Goal: Task Accomplishment & Management: Use online tool/utility

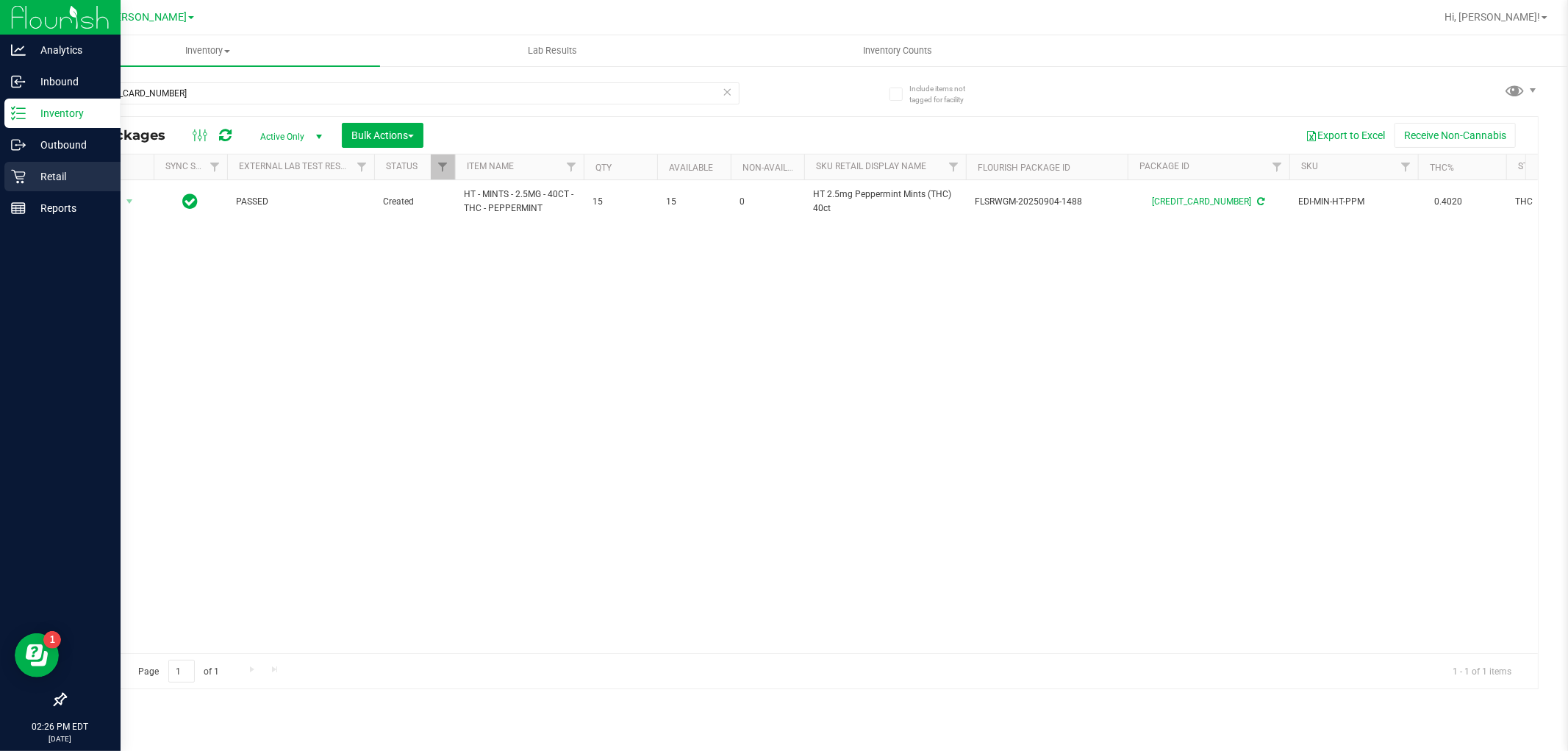
click at [52, 180] on p "Retail" at bounding box center [70, 176] width 89 height 18
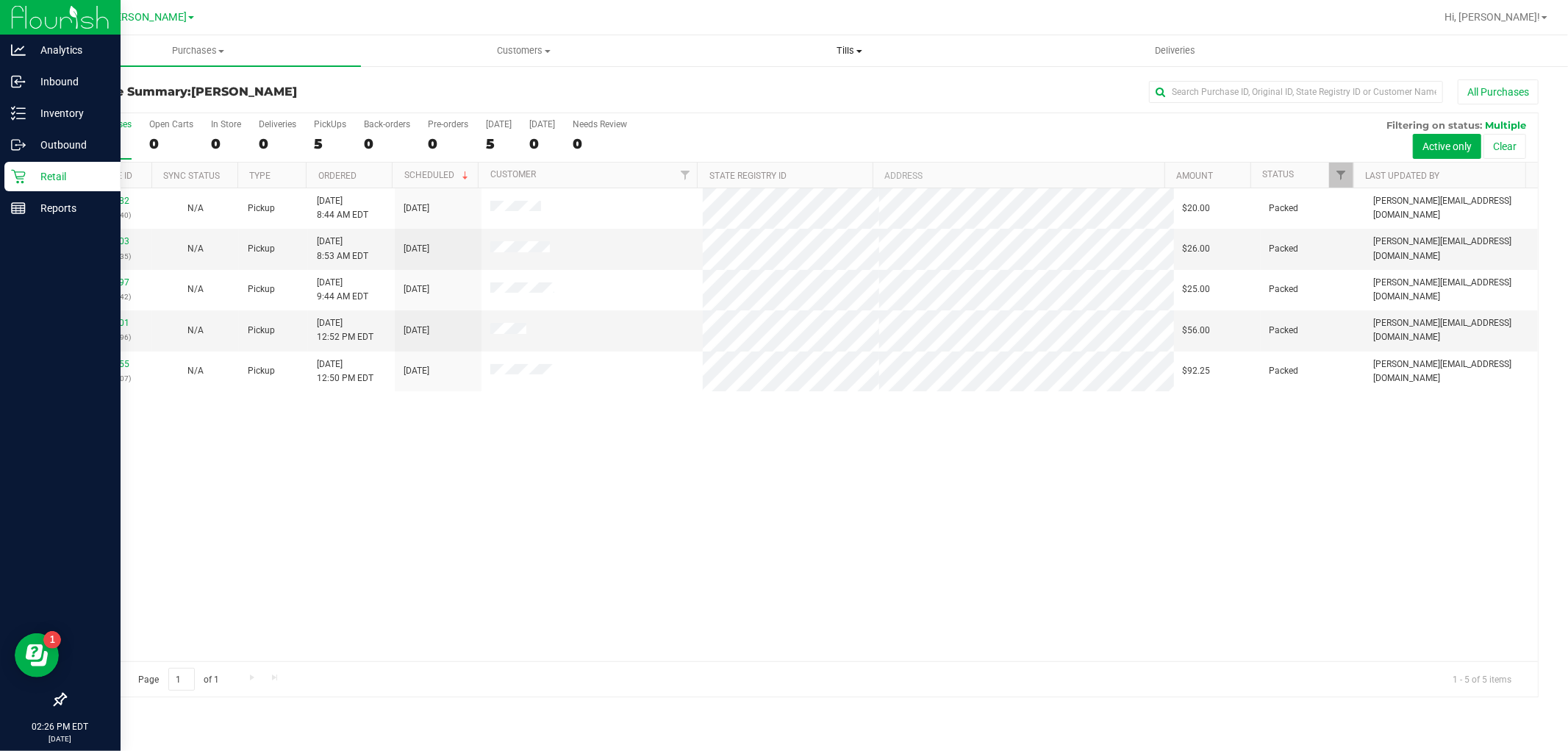
click at [854, 51] on span "Tills" at bounding box center [849, 50] width 324 height 13
click at [754, 83] on span "Manage tills" at bounding box center [737, 89] width 99 height 12
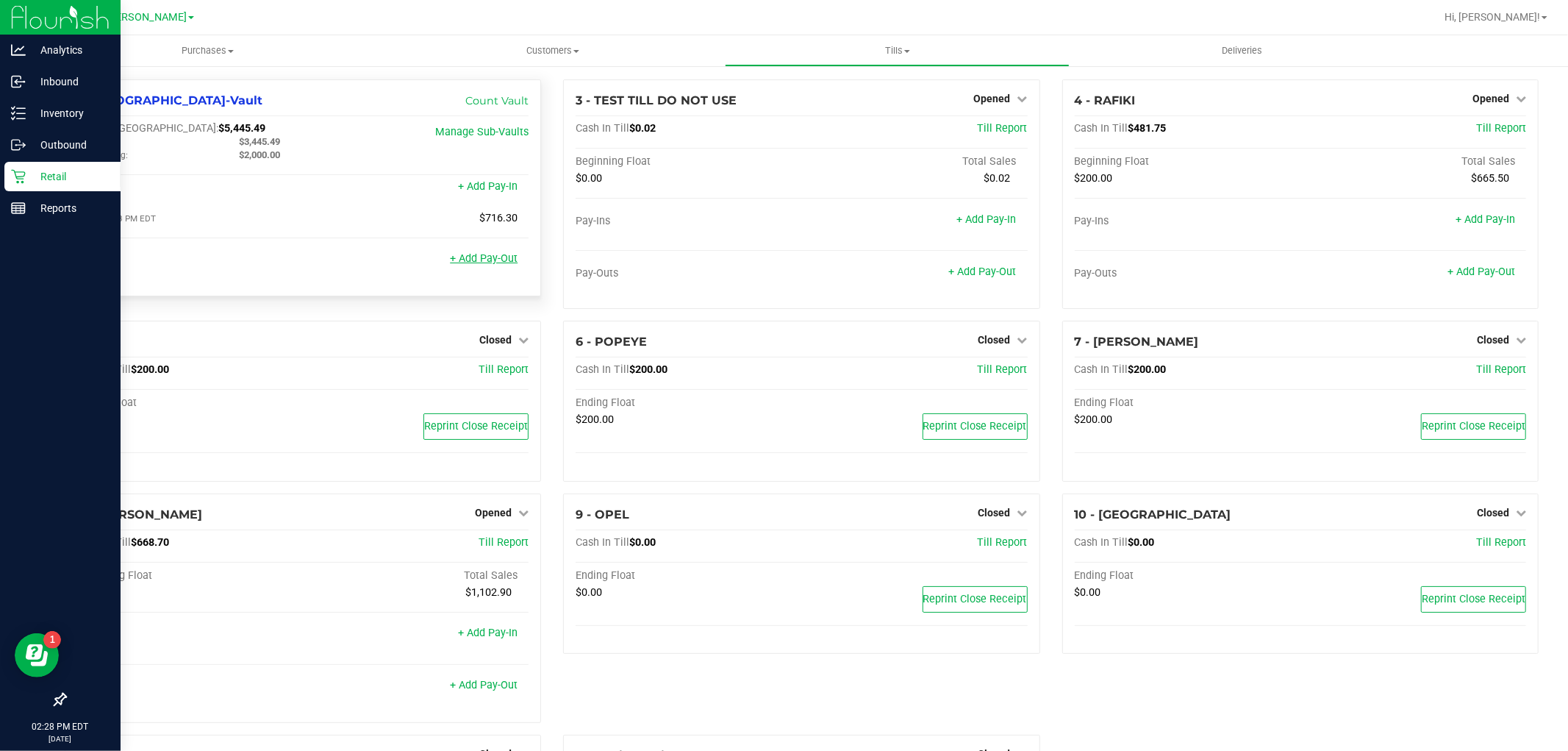
click at [475, 261] on link "+ Add Pay-Out" at bounding box center [483, 259] width 67 height 12
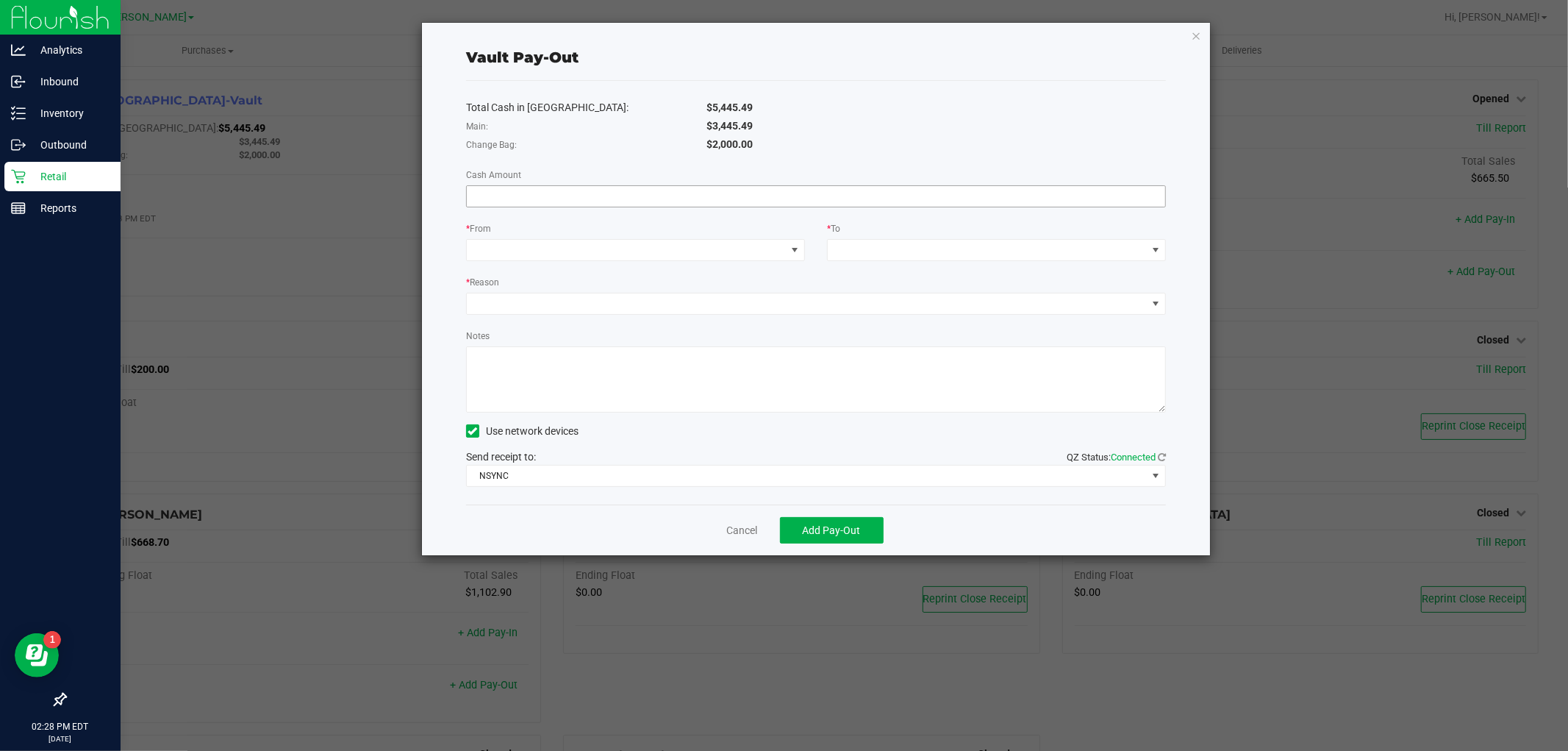
click at [560, 193] on input at bounding box center [815, 196] width 699 height 20
type input "$3,445.49"
click at [548, 259] on span at bounding box center [626, 250] width 319 height 20
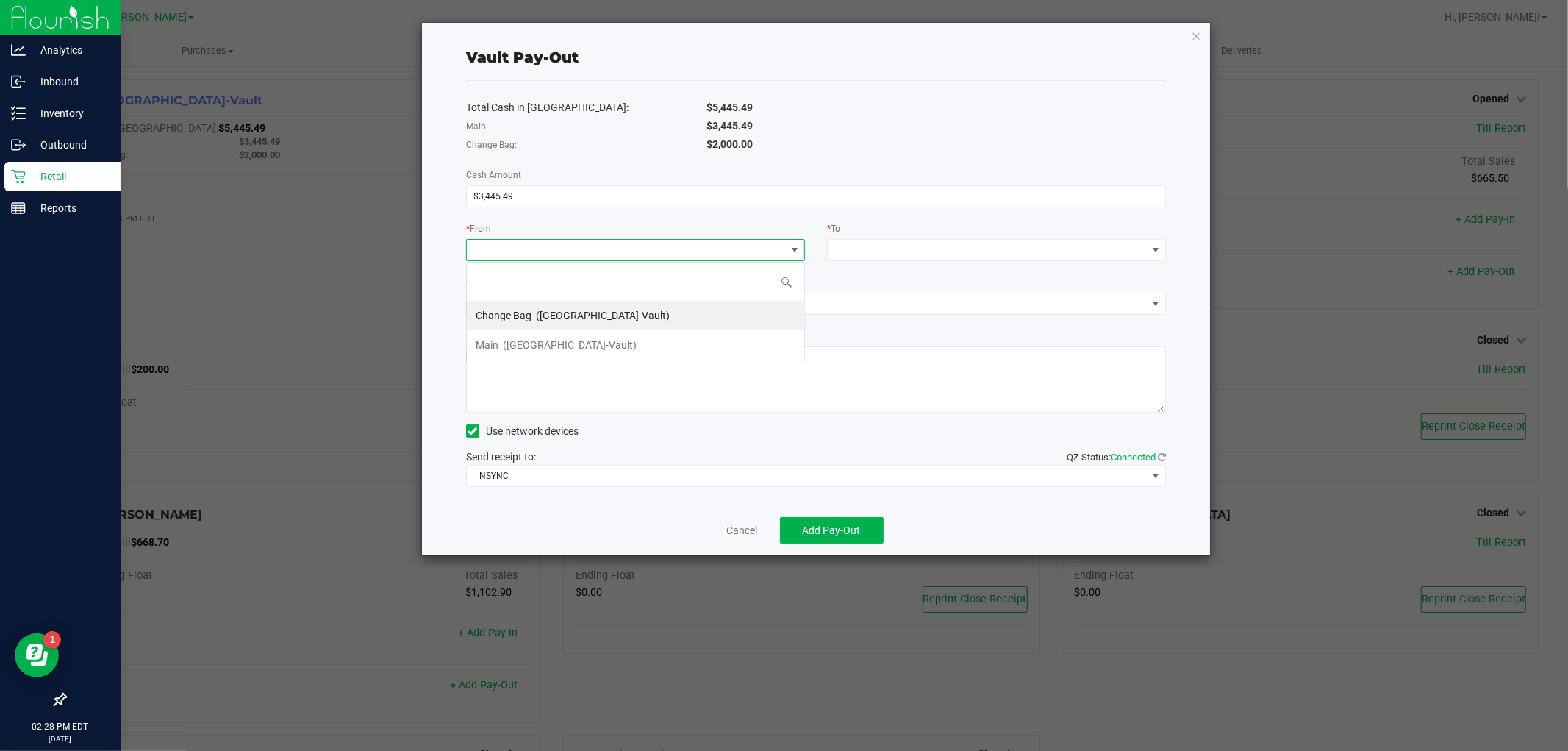
scroll to position [22, 339]
click at [528, 344] on span "([GEOGRAPHIC_DATA]-Vault)" at bounding box center [569, 345] width 134 height 12
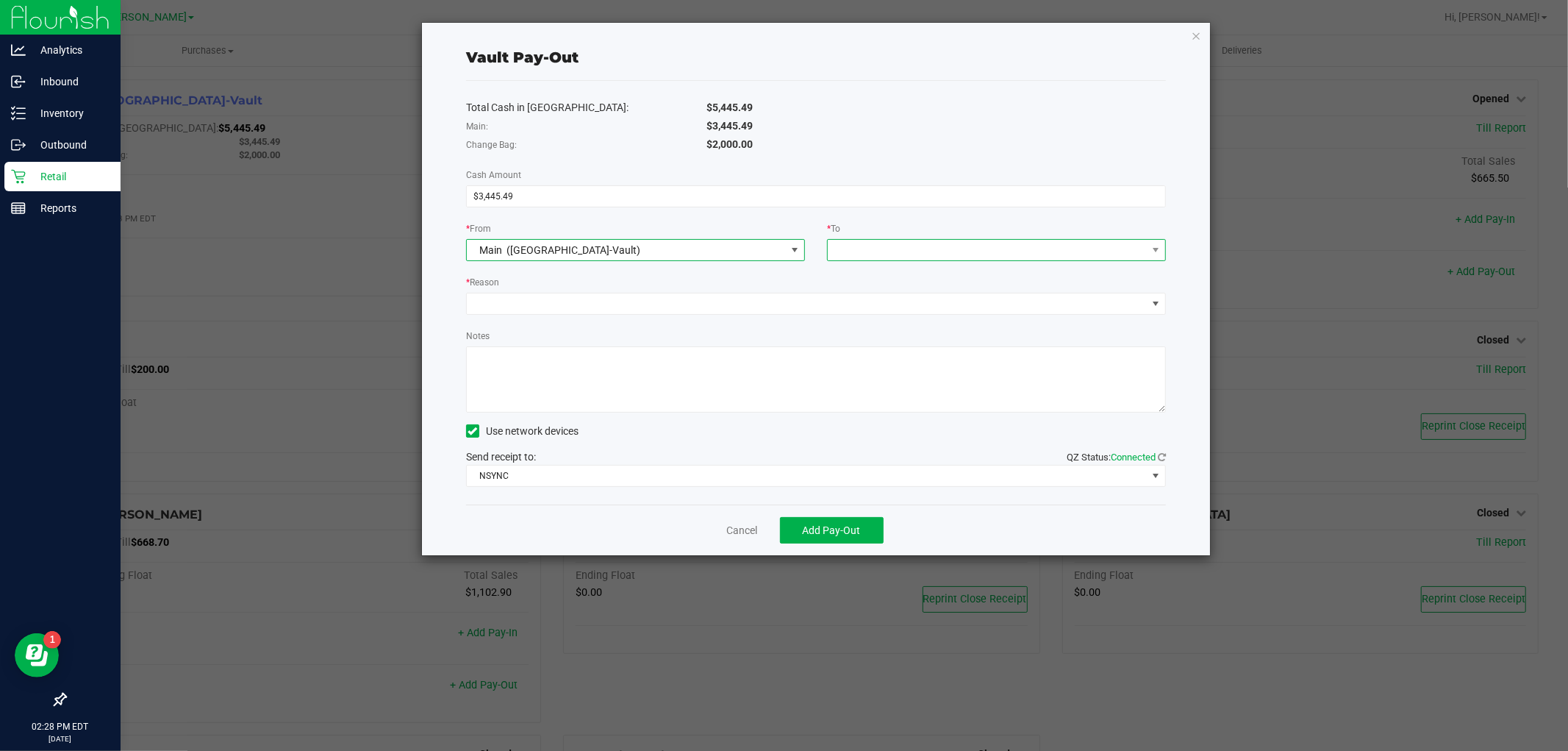
click at [877, 252] on span at bounding box center [987, 250] width 319 height 20
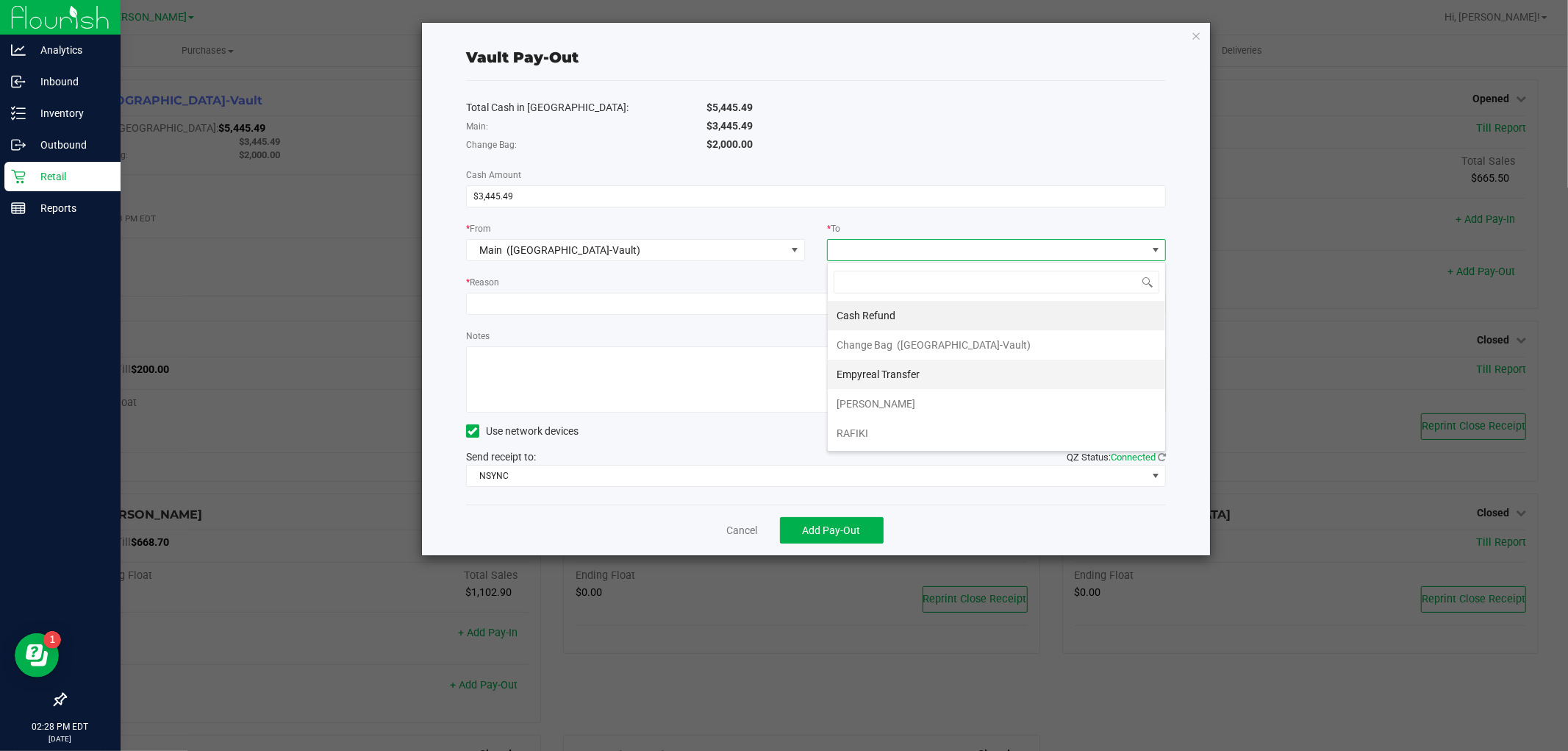
click at [875, 374] on span "Empyreal Transfer" at bounding box center [878, 374] width 83 height 12
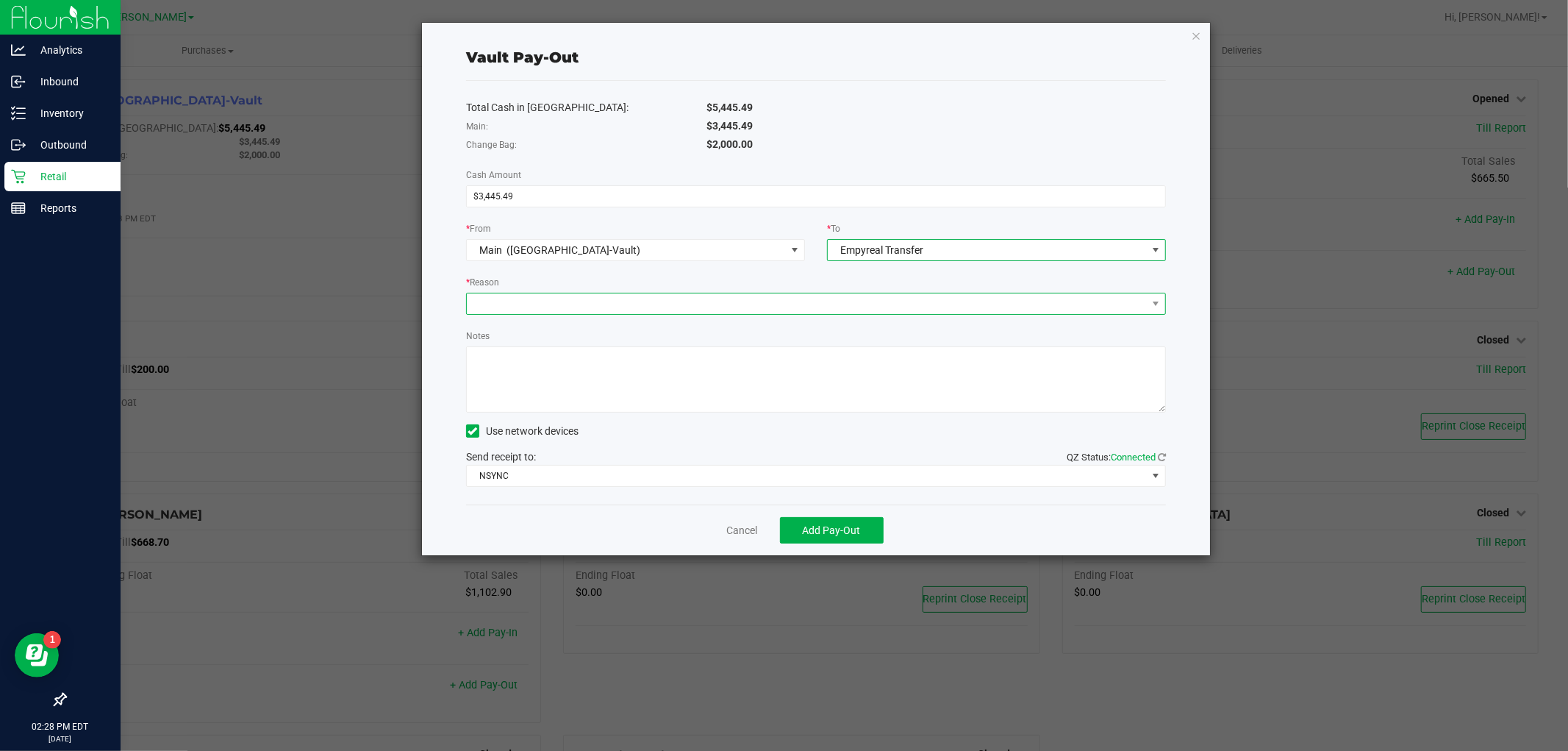
click at [515, 297] on span at bounding box center [807, 303] width 680 height 20
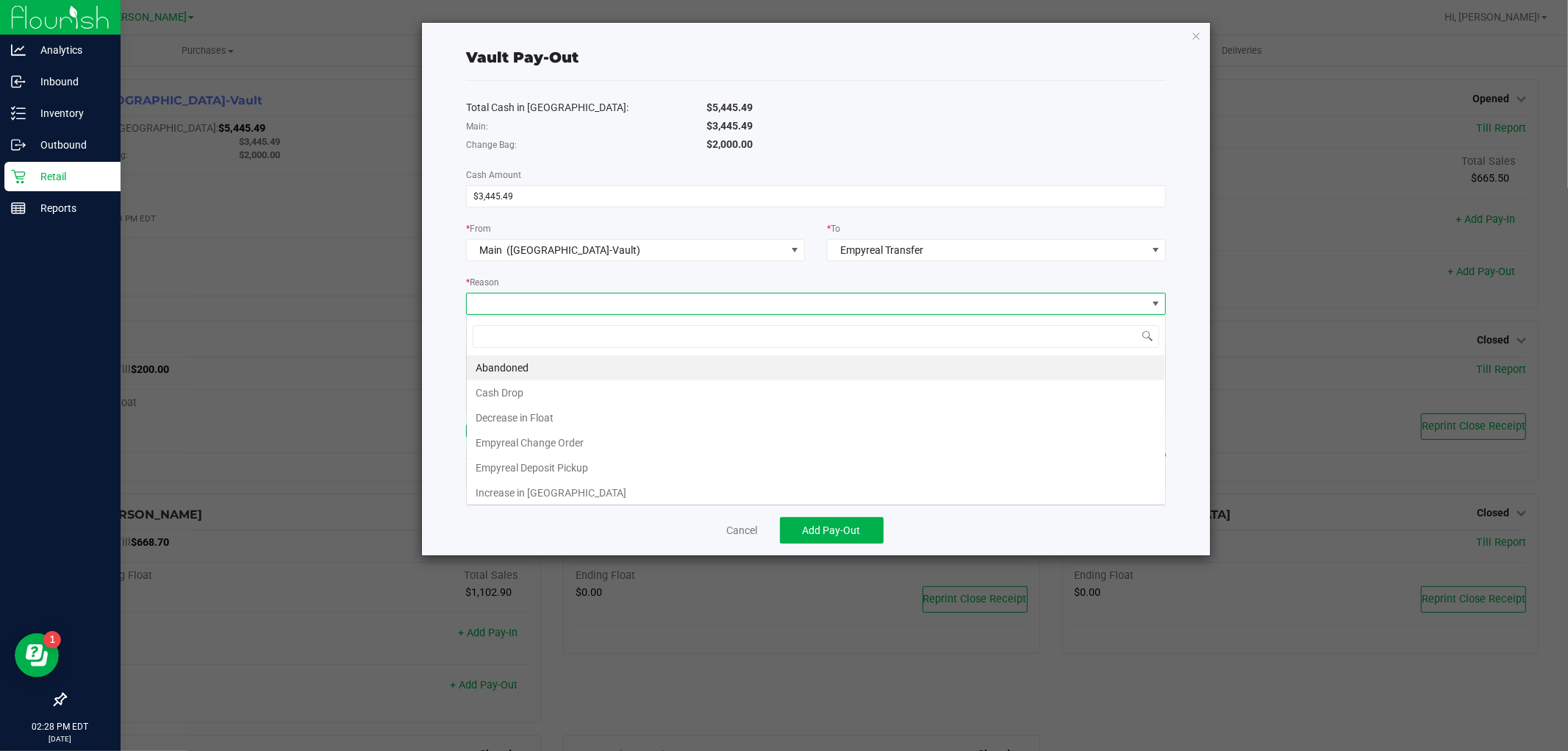
scroll to position [22, 699]
click at [527, 468] on li "Empyreal Deposit Pickup" at bounding box center [815, 468] width 699 height 25
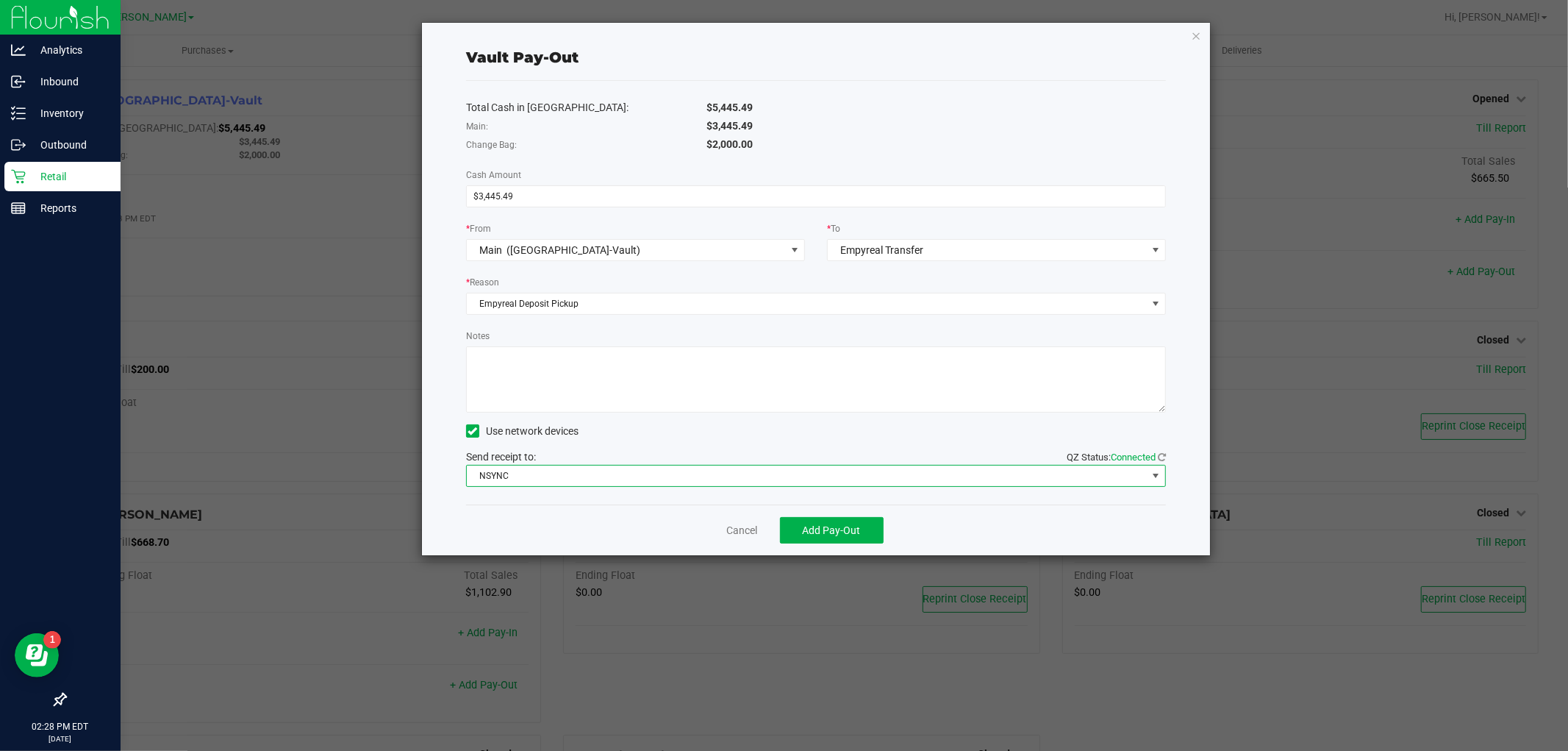
click at [519, 472] on span "NSYNC" at bounding box center [807, 476] width 680 height 20
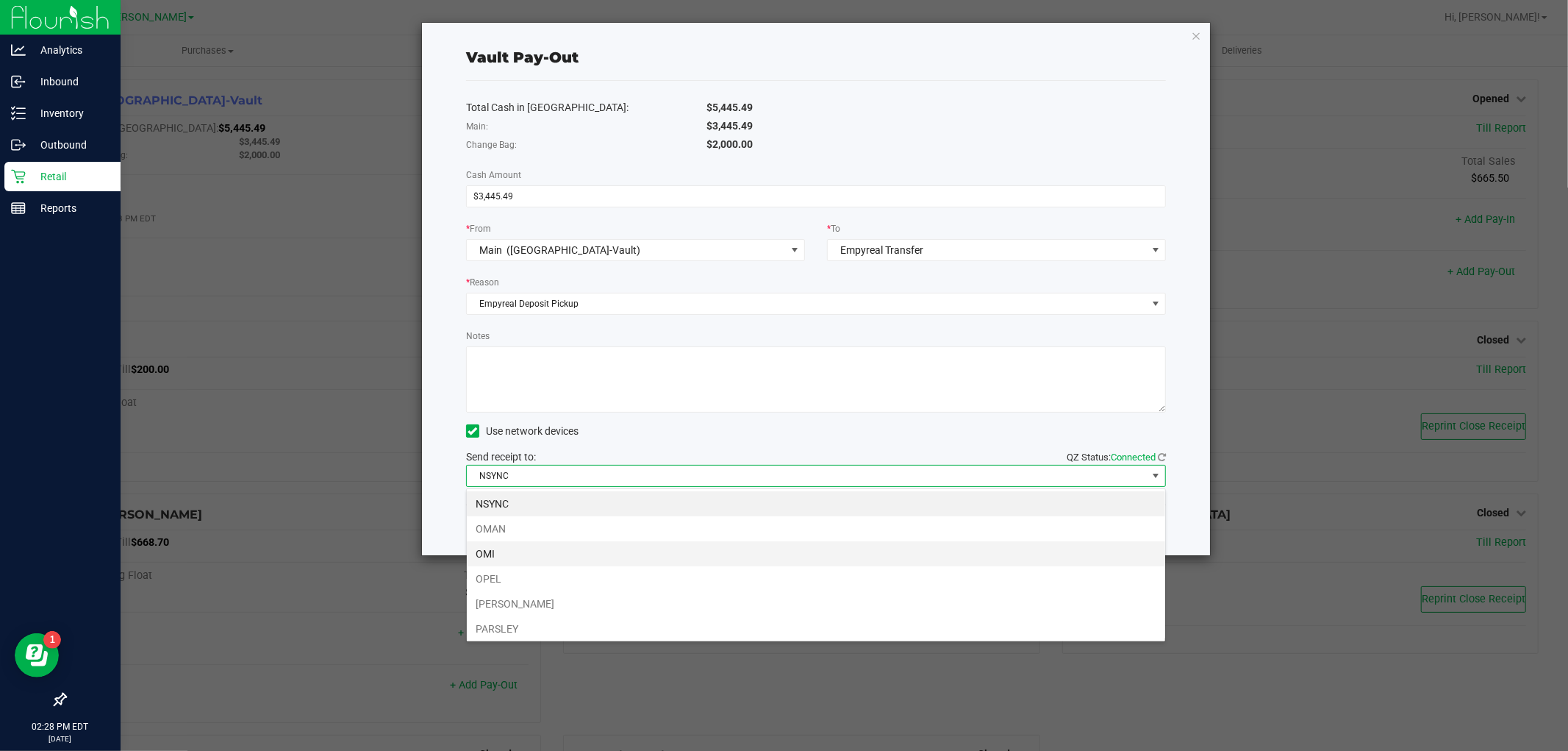
click at [518, 556] on li "OMI" at bounding box center [815, 554] width 699 height 25
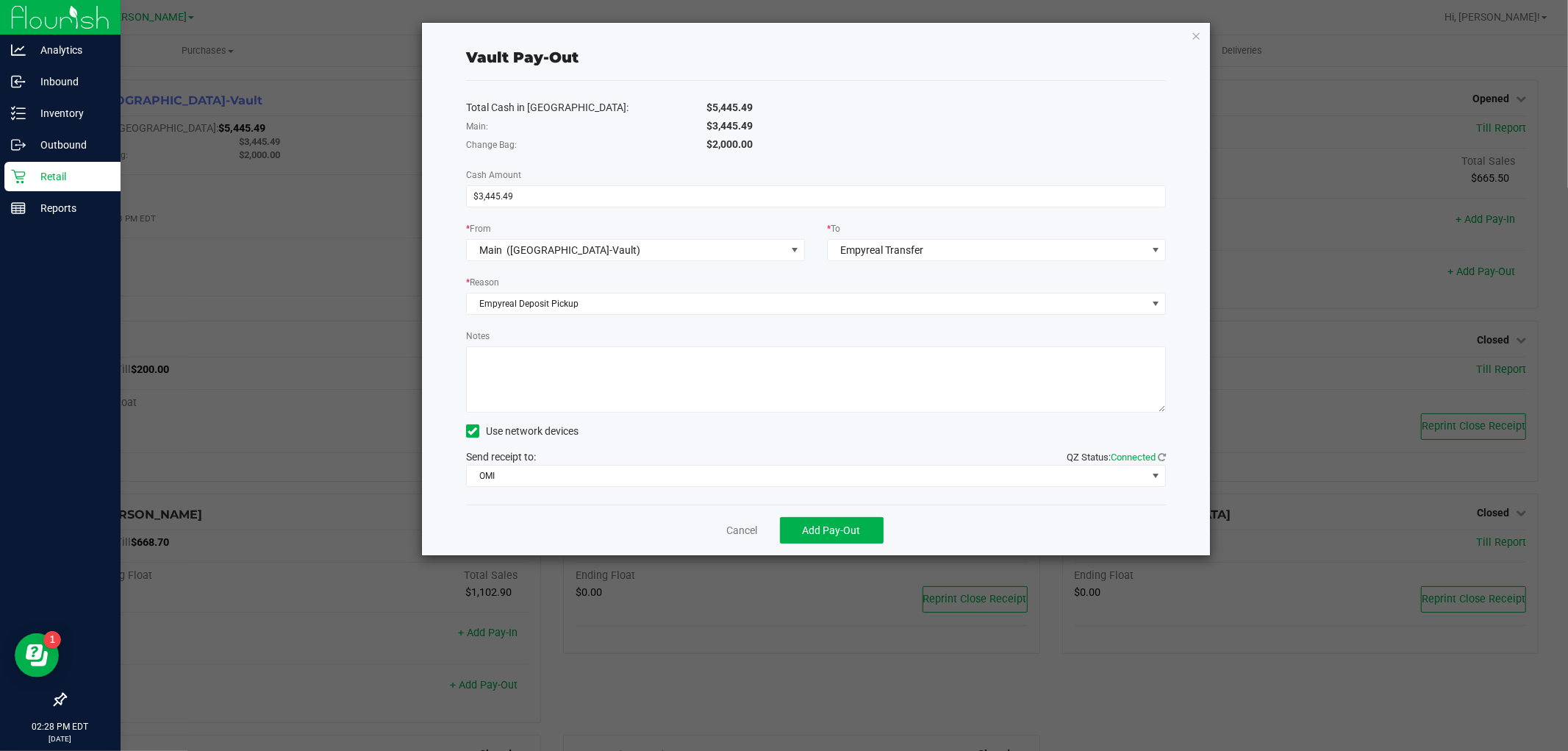
click at [513, 360] on textarea "Notes" at bounding box center [815, 379] width 699 height 66
click at [643, 360] on textarea "Notes" at bounding box center [815, 379] width 699 height 66
click at [645, 358] on textarea "Notes" at bounding box center [815, 379] width 699 height 66
type textarea "Empyreal Money Pick up on [DATE] $3445.49"
click at [838, 533] on span "Add Pay-Out" at bounding box center [832, 530] width 58 height 12
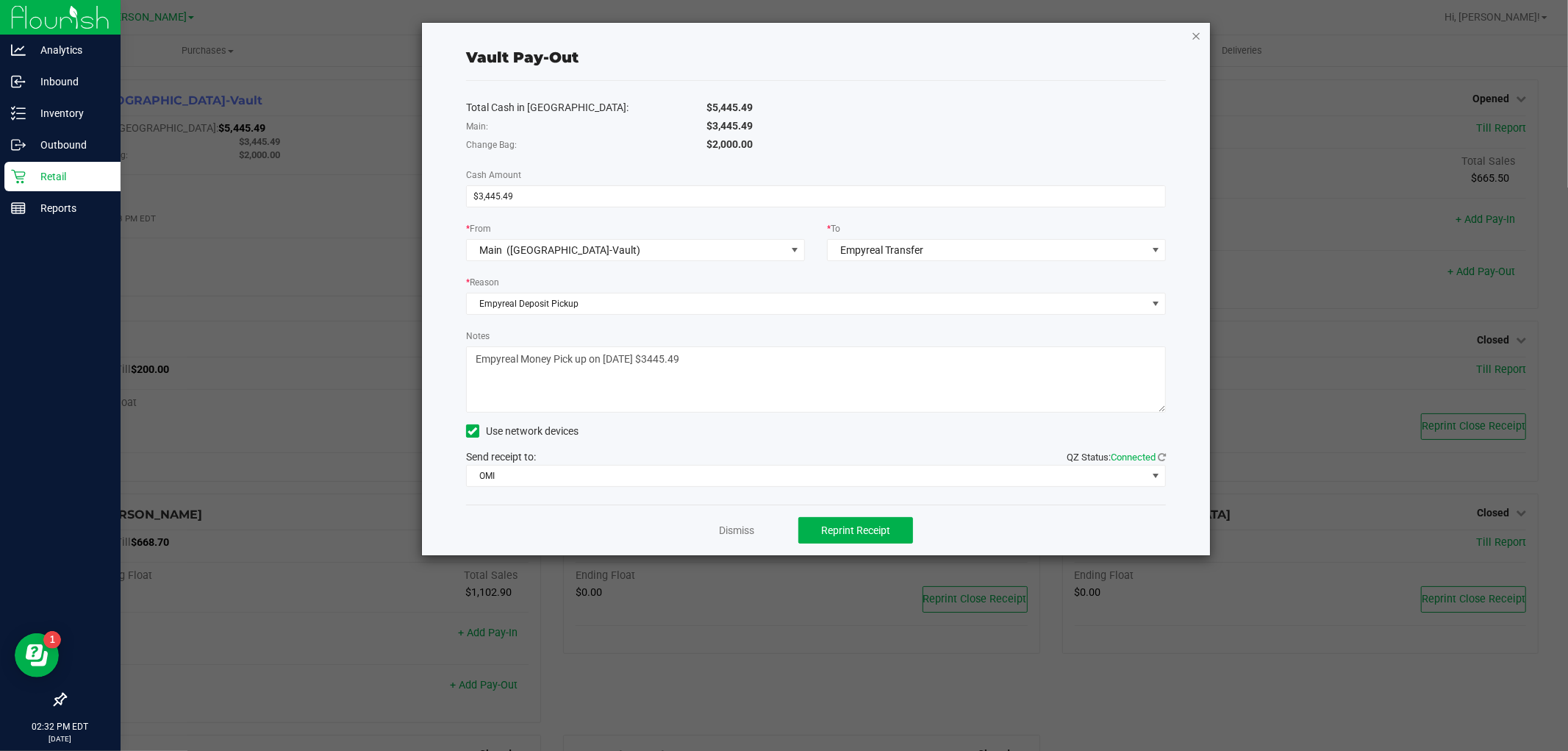
click at [1194, 33] on icon "button" at bounding box center [1196, 35] width 11 height 18
